Goal: Information Seeking & Learning: Learn about a topic

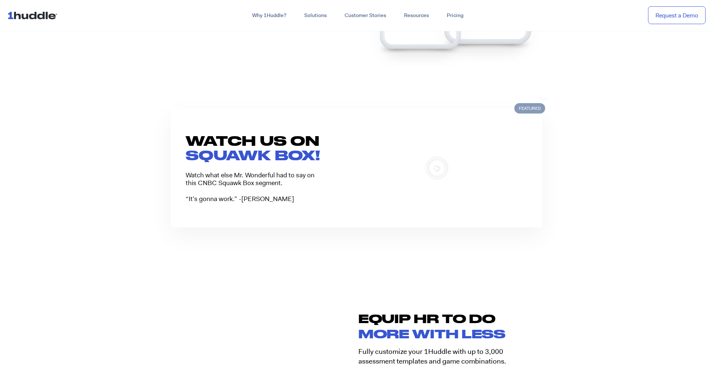
scroll to position [672, 0]
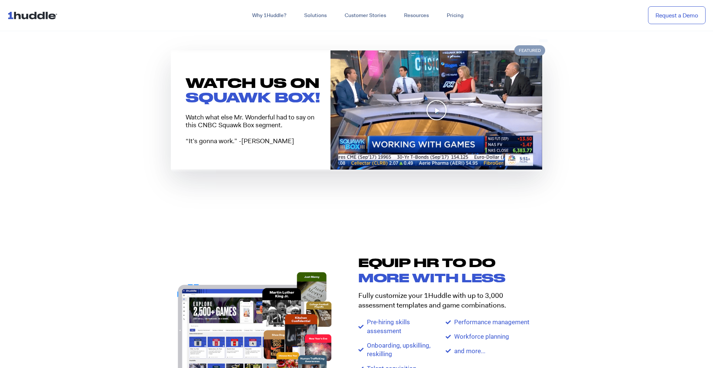
click at [435, 121] on img at bounding box center [436, 109] width 212 height 119
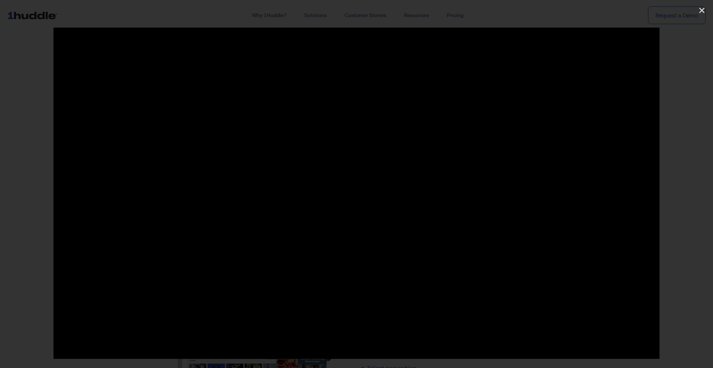
scroll to position [672, 0]
click at [21, 238] on div at bounding box center [356, 183] width 713 height 313
click at [44, 142] on div at bounding box center [356, 183] width 713 height 313
click at [694, 11] on div at bounding box center [356, 184] width 713 height 368
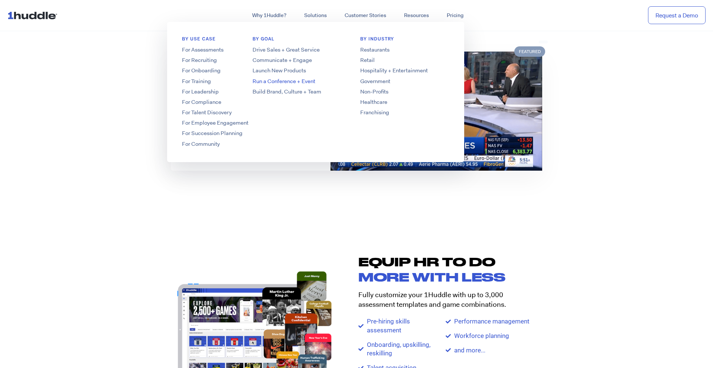
click at [296, 82] on link "Run a Conference + Event" at bounding box center [297, 82] width 119 height 8
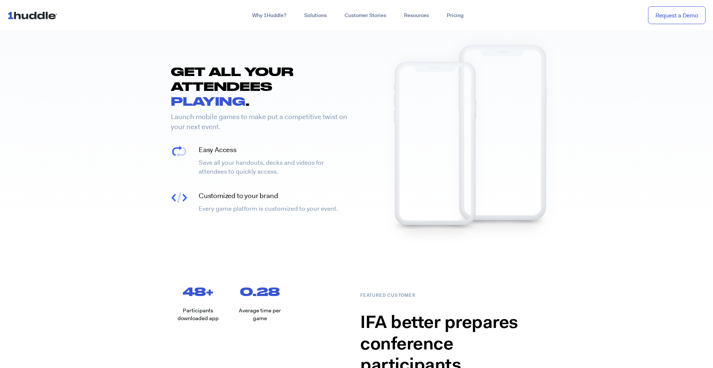
scroll to position [398, 0]
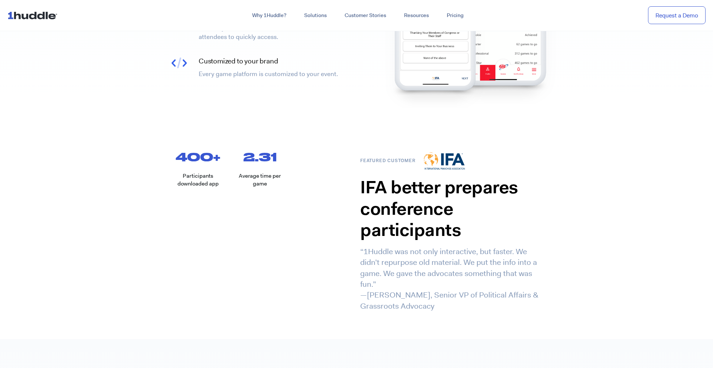
click at [35, 11] on img at bounding box center [33, 15] width 53 height 14
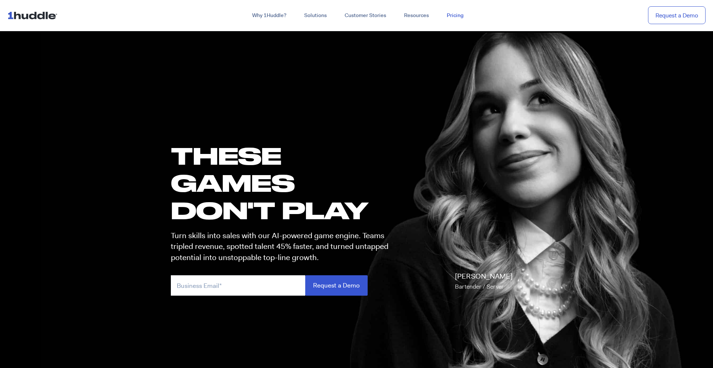
click at [449, 14] on link "Pricing" at bounding box center [455, 15] width 35 height 13
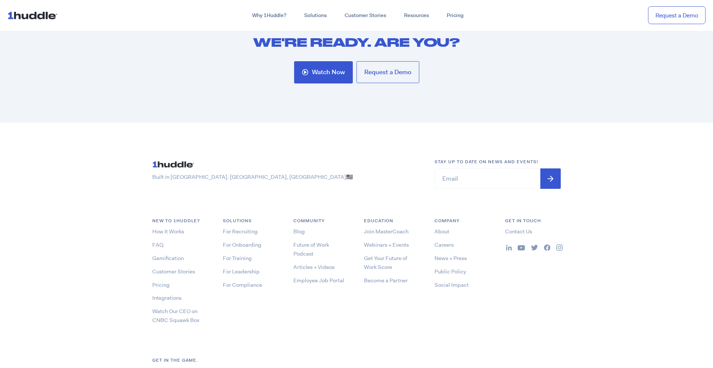
scroll to position [2361, 0]
